Goal: Task Accomplishment & Management: Manage account settings

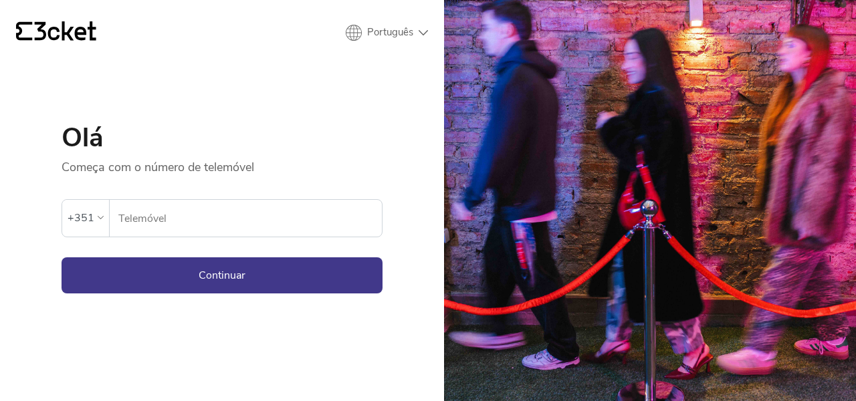
click at [269, 209] on input "Telemóvel" at bounding box center [250, 218] width 264 height 37
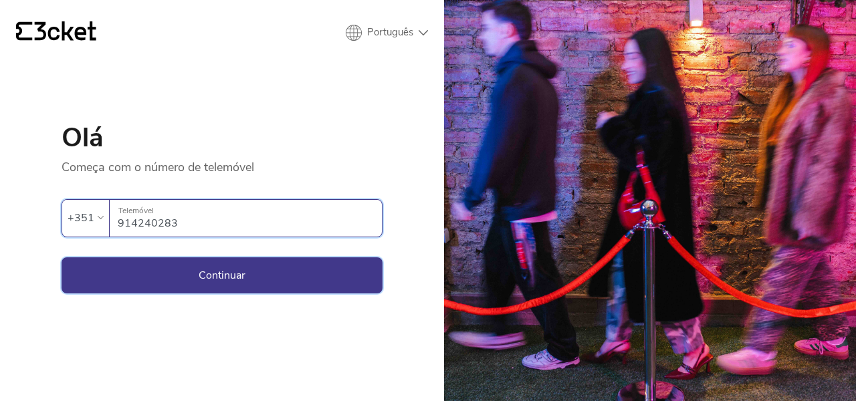
type input "914240283"
click at [335, 260] on button "Continuar" at bounding box center [222, 275] width 321 height 36
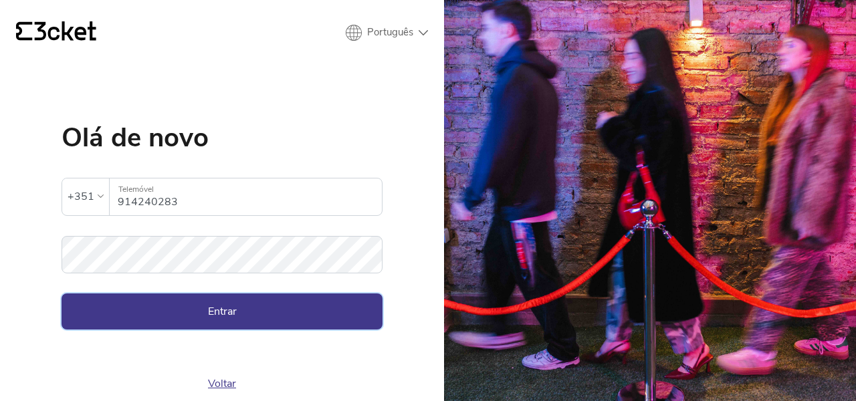
click at [216, 305] on button "Entrar" at bounding box center [222, 311] width 321 height 36
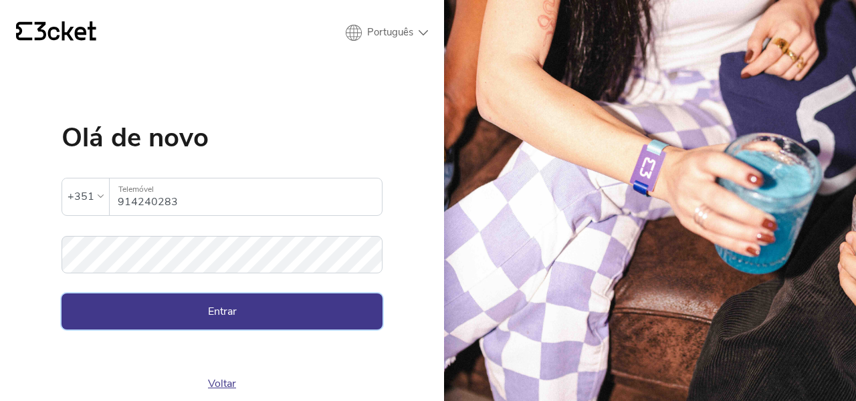
click at [234, 314] on button "Entrar" at bounding box center [222, 311] width 321 height 36
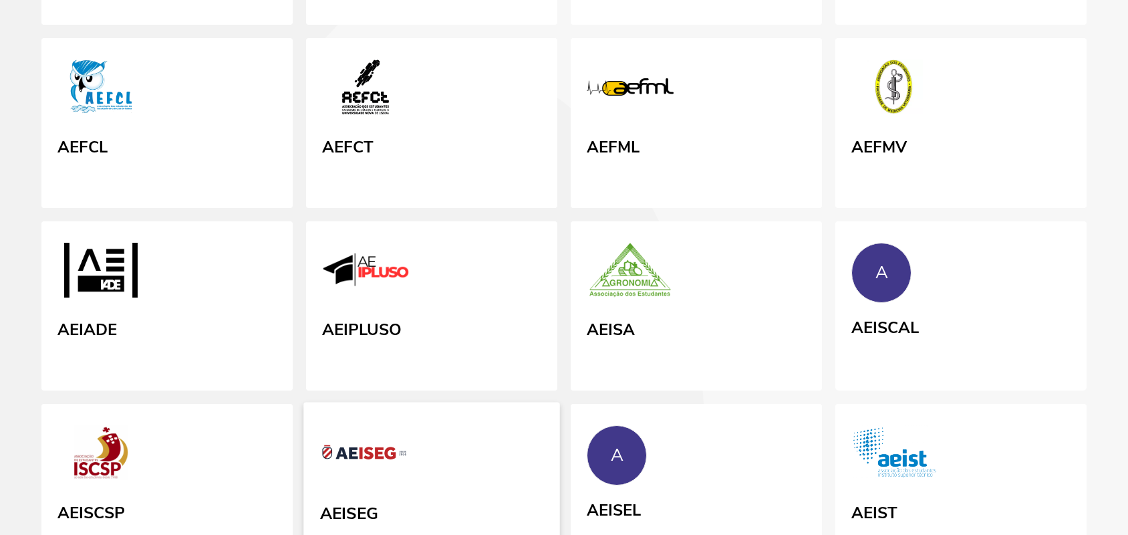
scroll to position [286, 0]
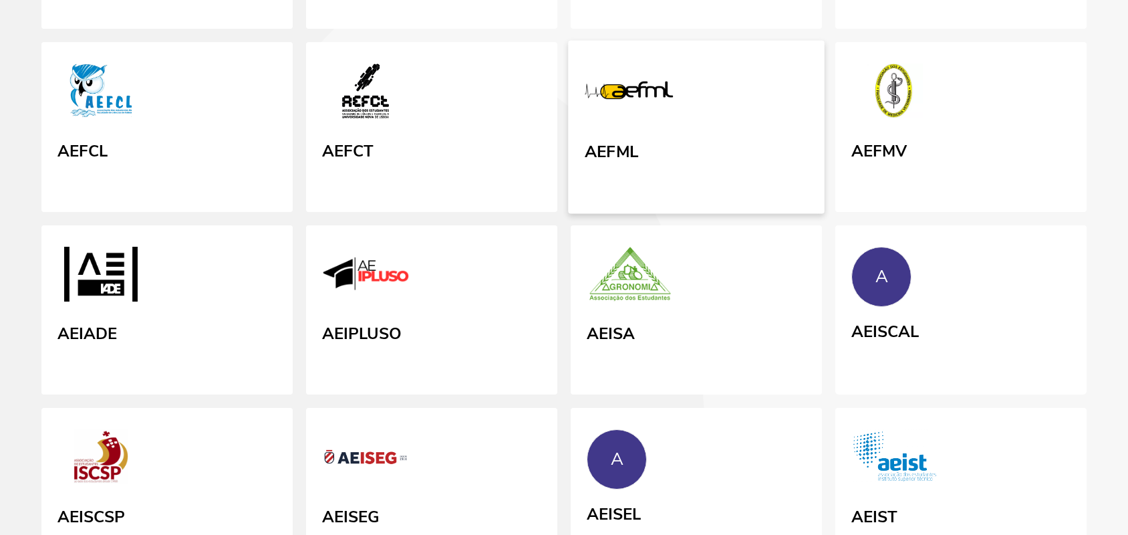
click at [594, 124] on img at bounding box center [629, 93] width 89 height 62
